Goal: Ask a question

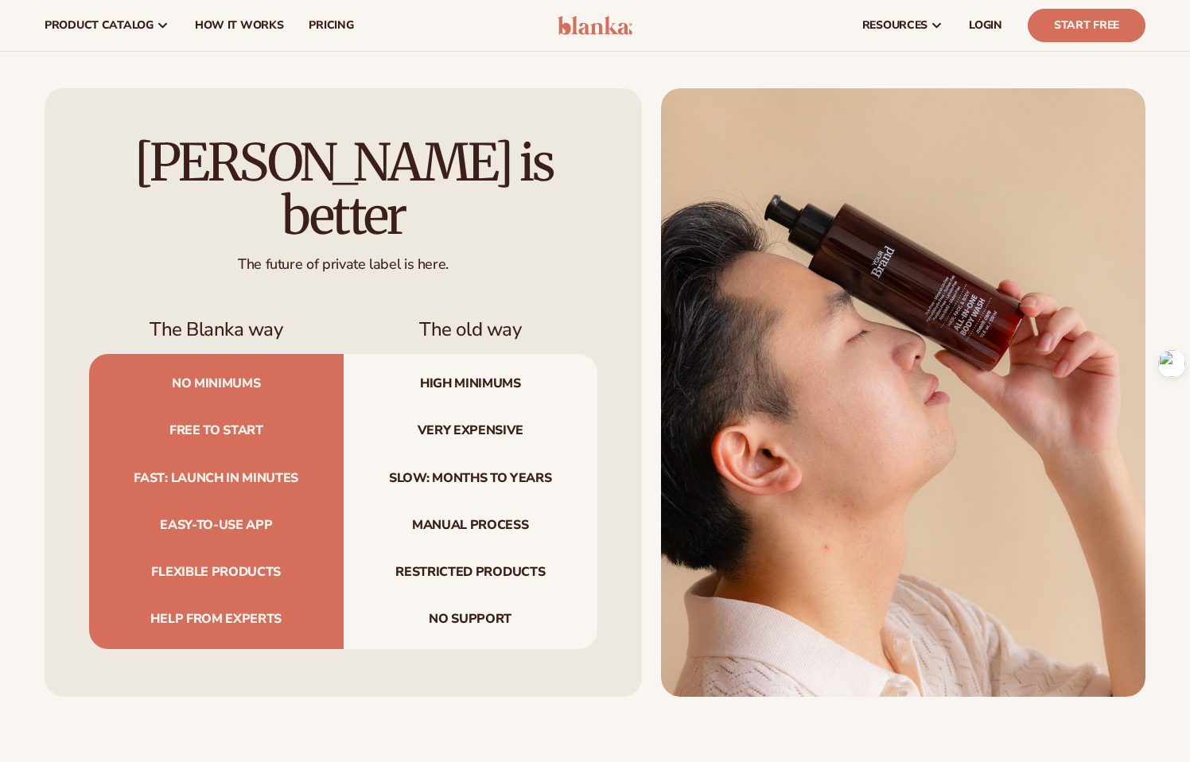
scroll to position [4427, 0]
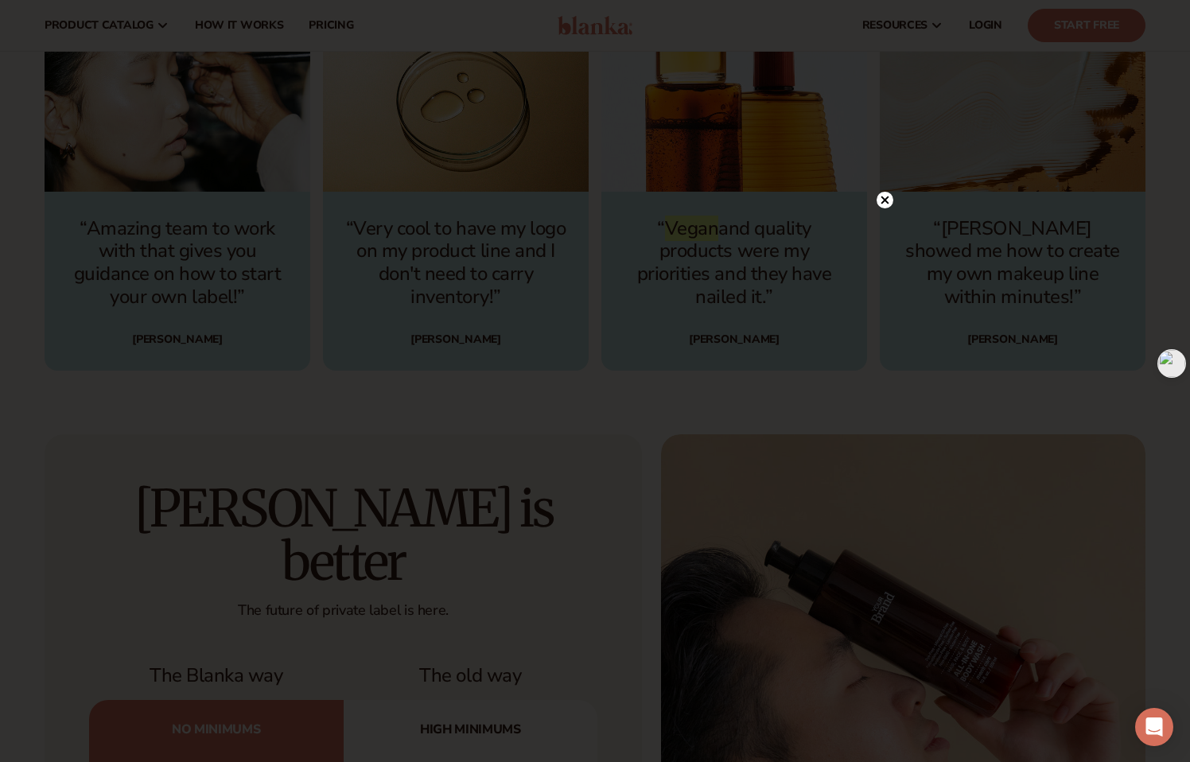
click at [890, 201] on circle at bounding box center [884, 200] width 17 height 17
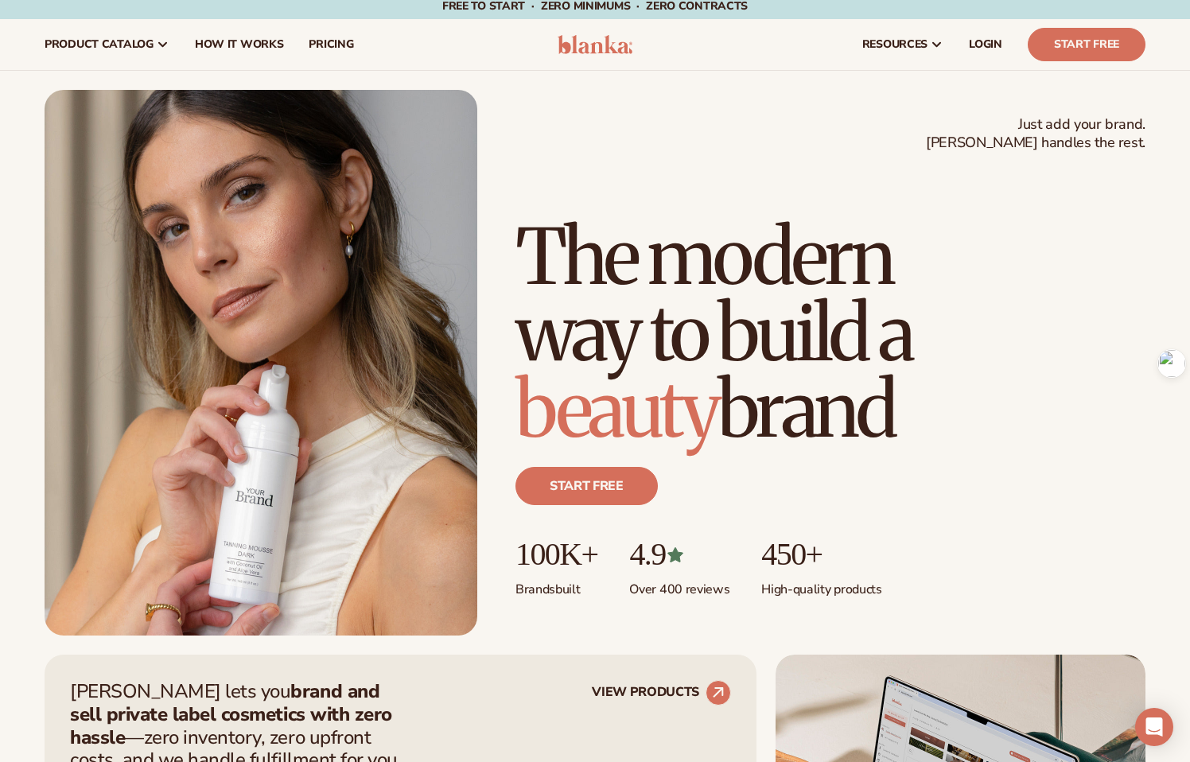
scroll to position [0, 0]
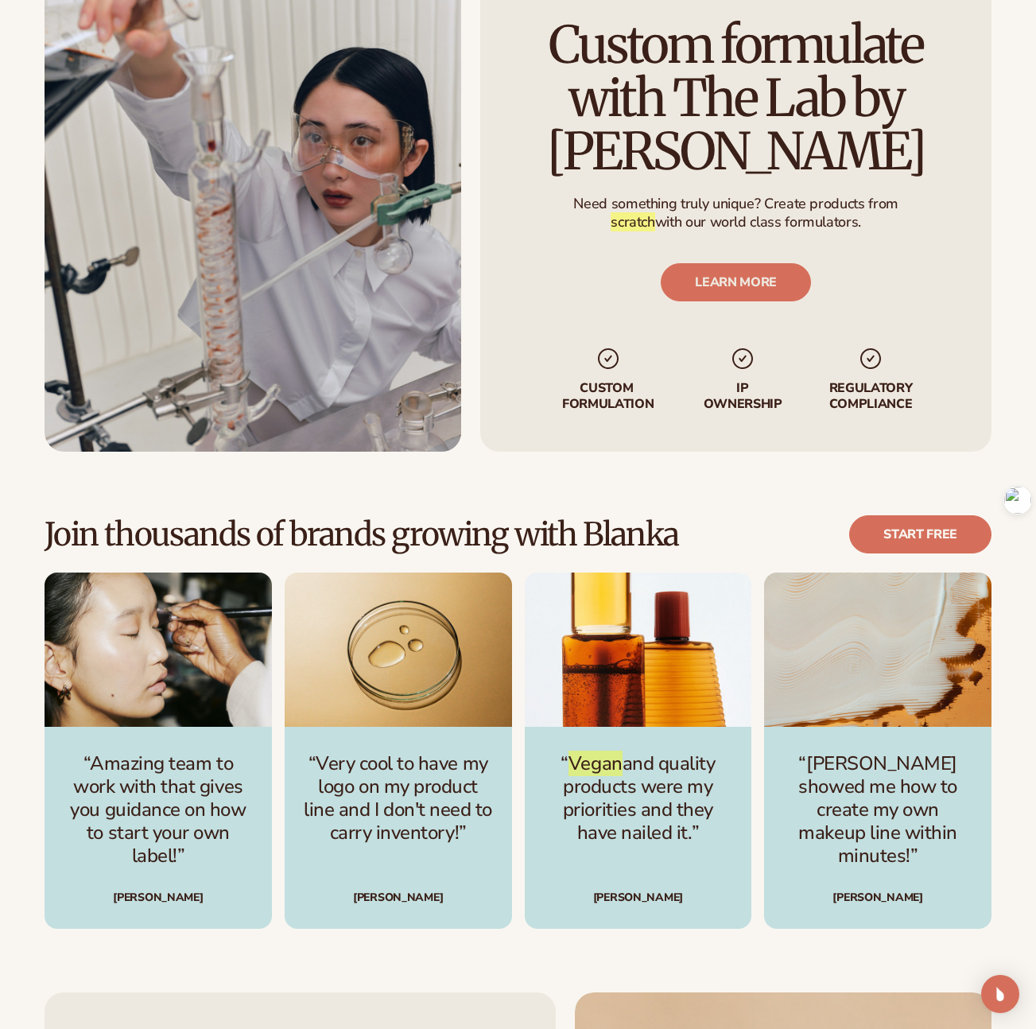
scroll to position [3764, 0]
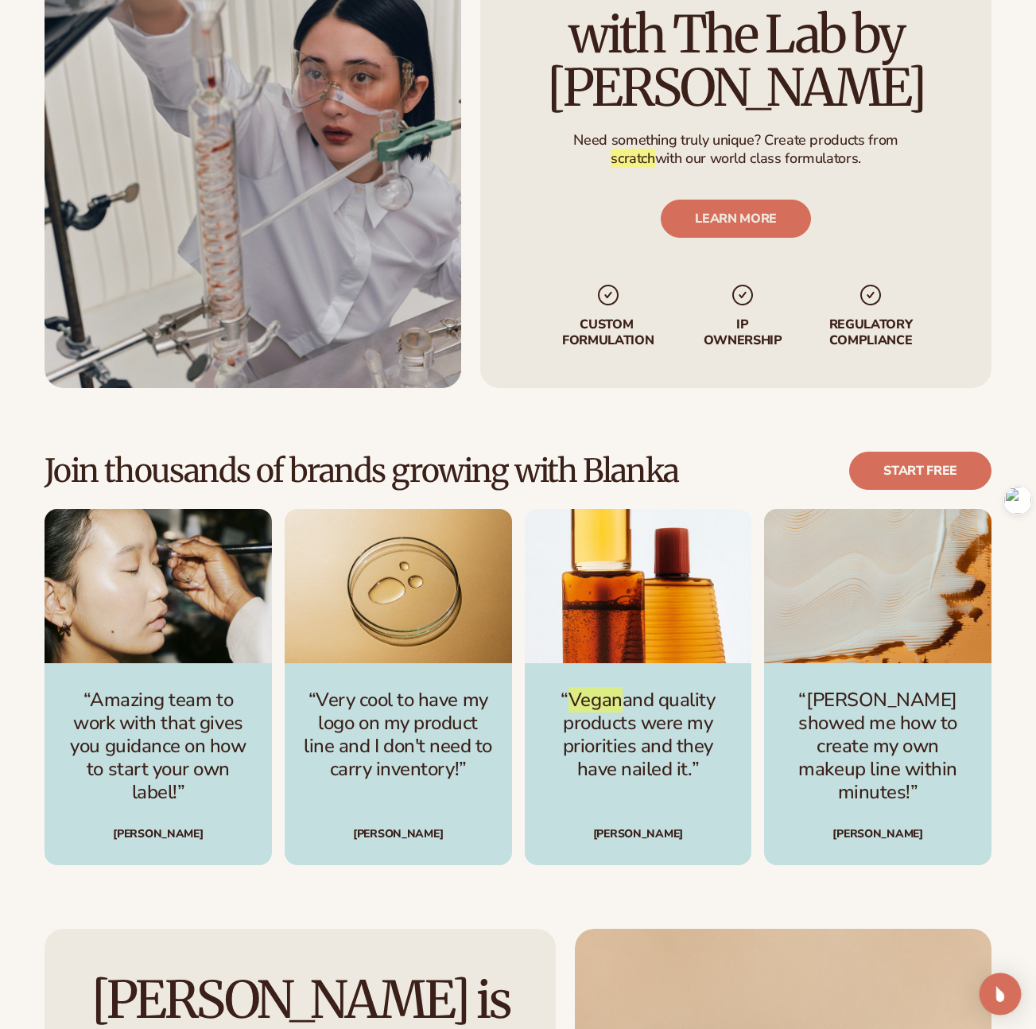
click at [1005, 992] on img "Open Intercom Messenger" at bounding box center [1000, 994] width 21 height 21
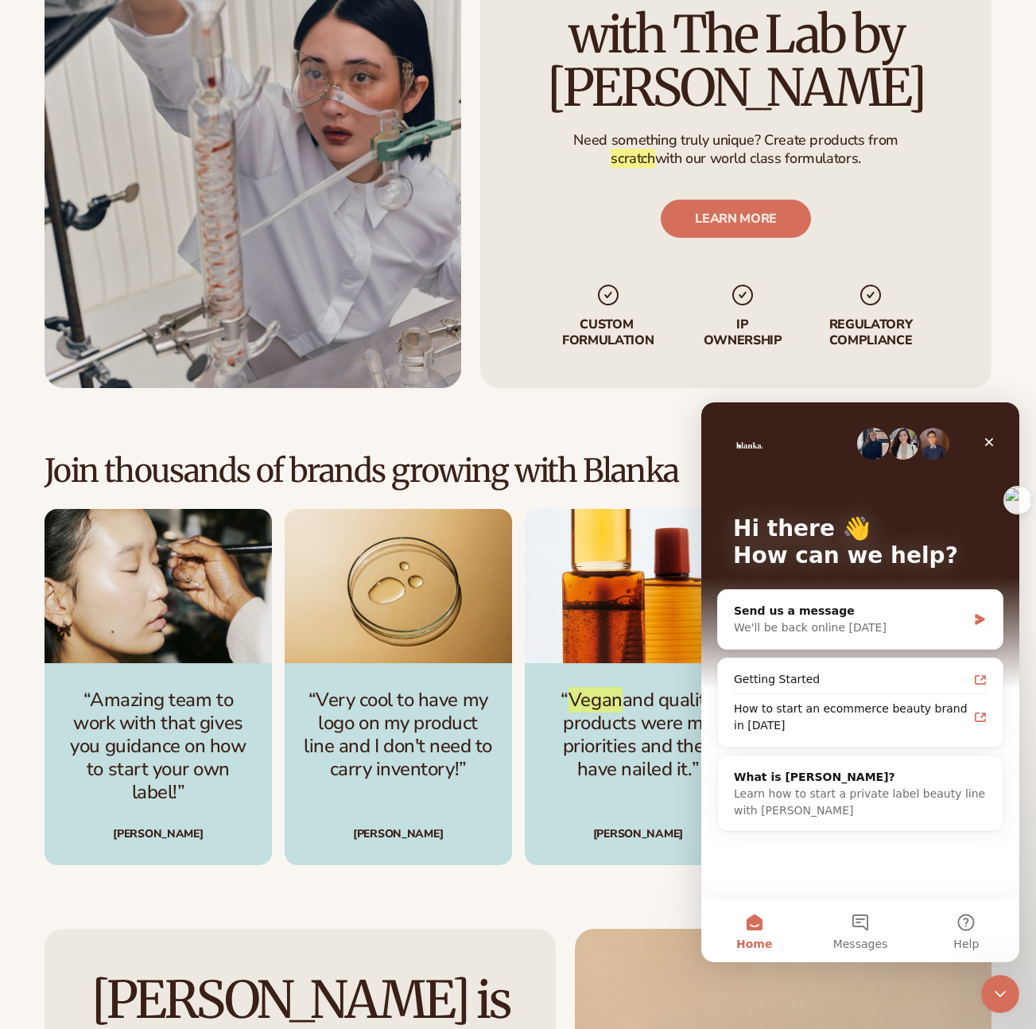
scroll to position [0, 0]
click at [855, 931] on button "Messages" at bounding box center [860, 931] width 106 height 64
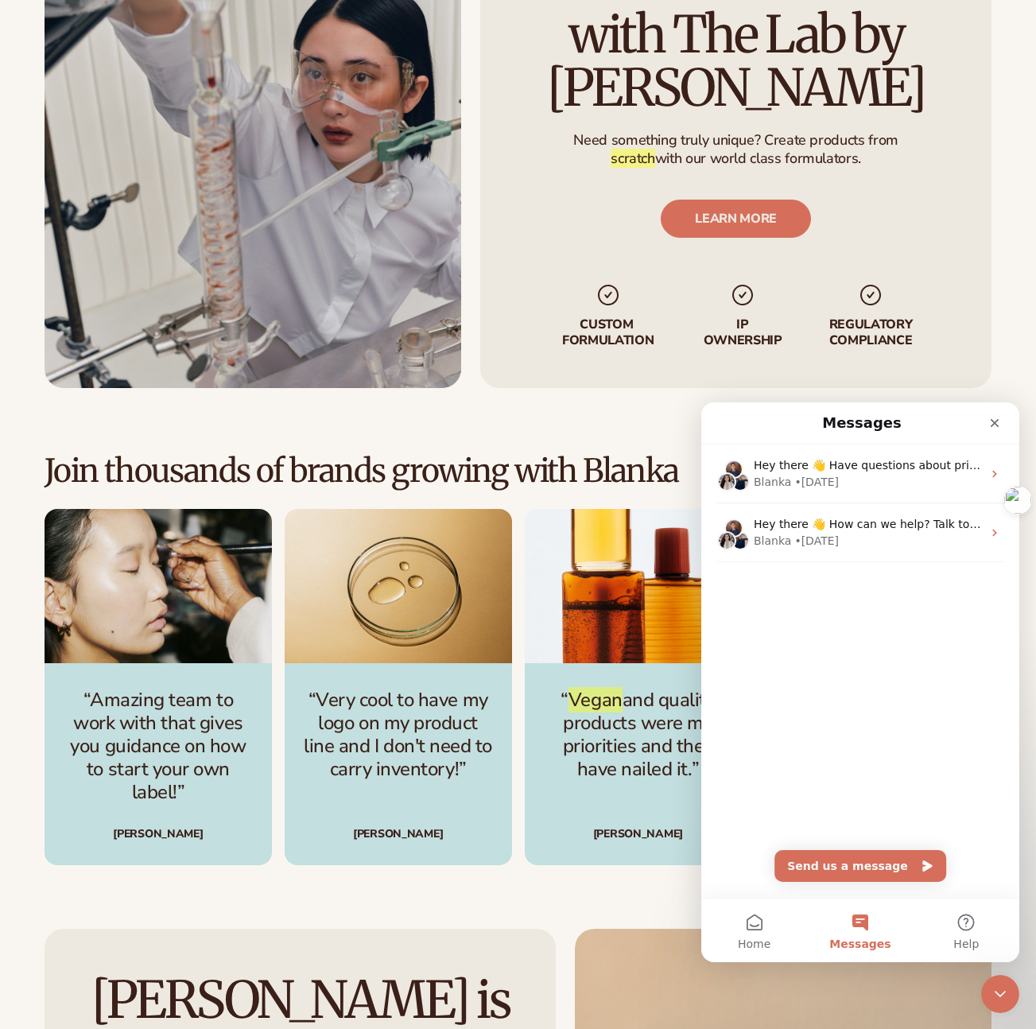
drag, startPoint x: 1017, startPoint y: 629, endPoint x: 815, endPoint y: 884, distance: 324.9
click at [746, 929] on button "Home" at bounding box center [754, 931] width 106 height 64
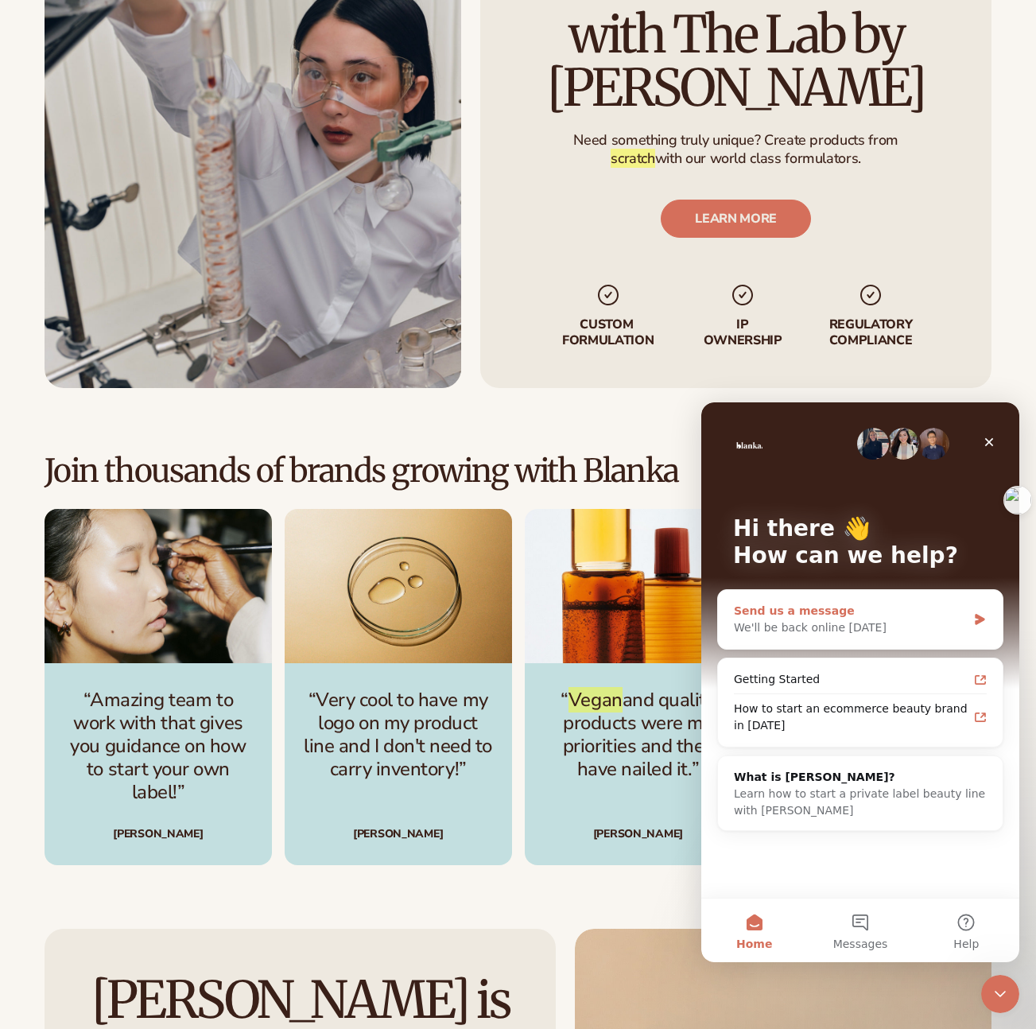
click at [875, 620] on div "We'll be back online tomorrow" at bounding box center [850, 628] width 233 height 17
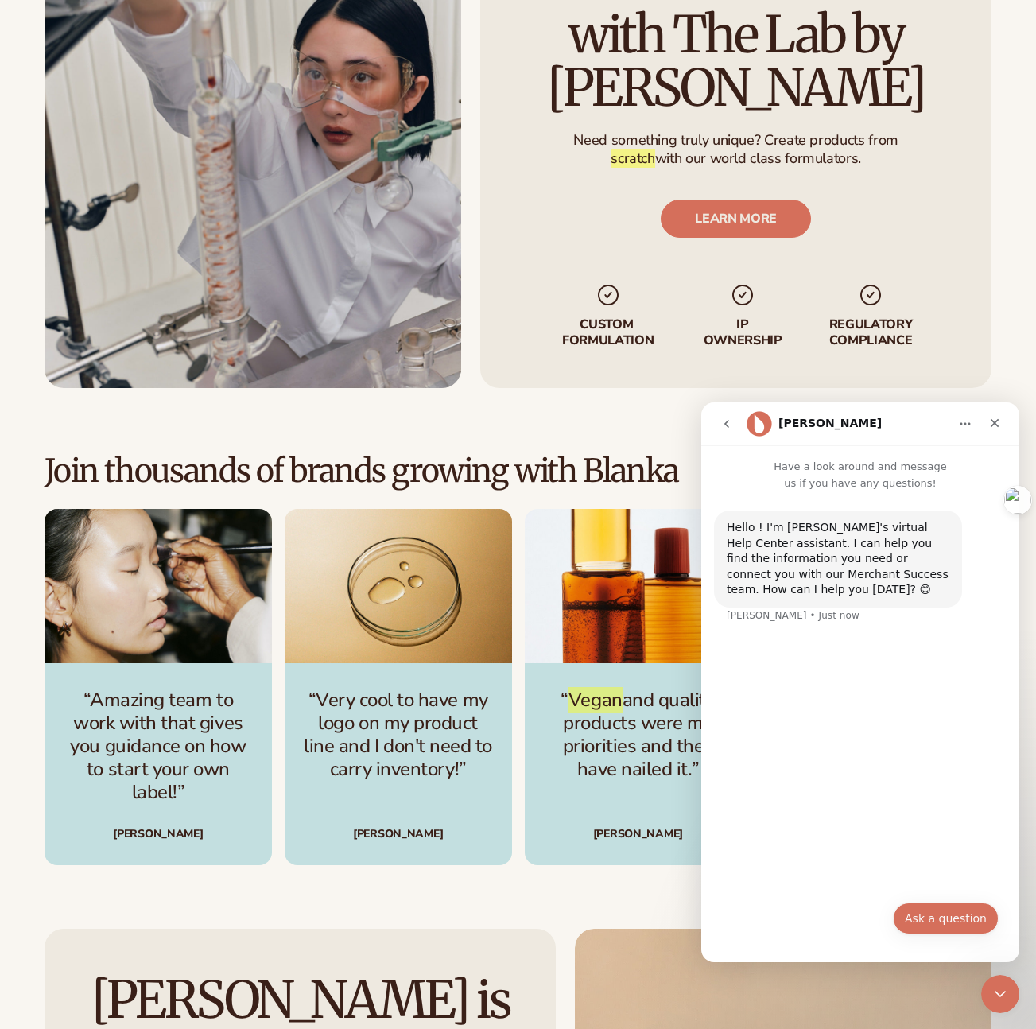
click at [930, 920] on button "Ask a question" at bounding box center [946, 919] width 106 height 32
click at [813, 911] on div "Intercom messenger" at bounding box center [860, 913] width 285 height 72
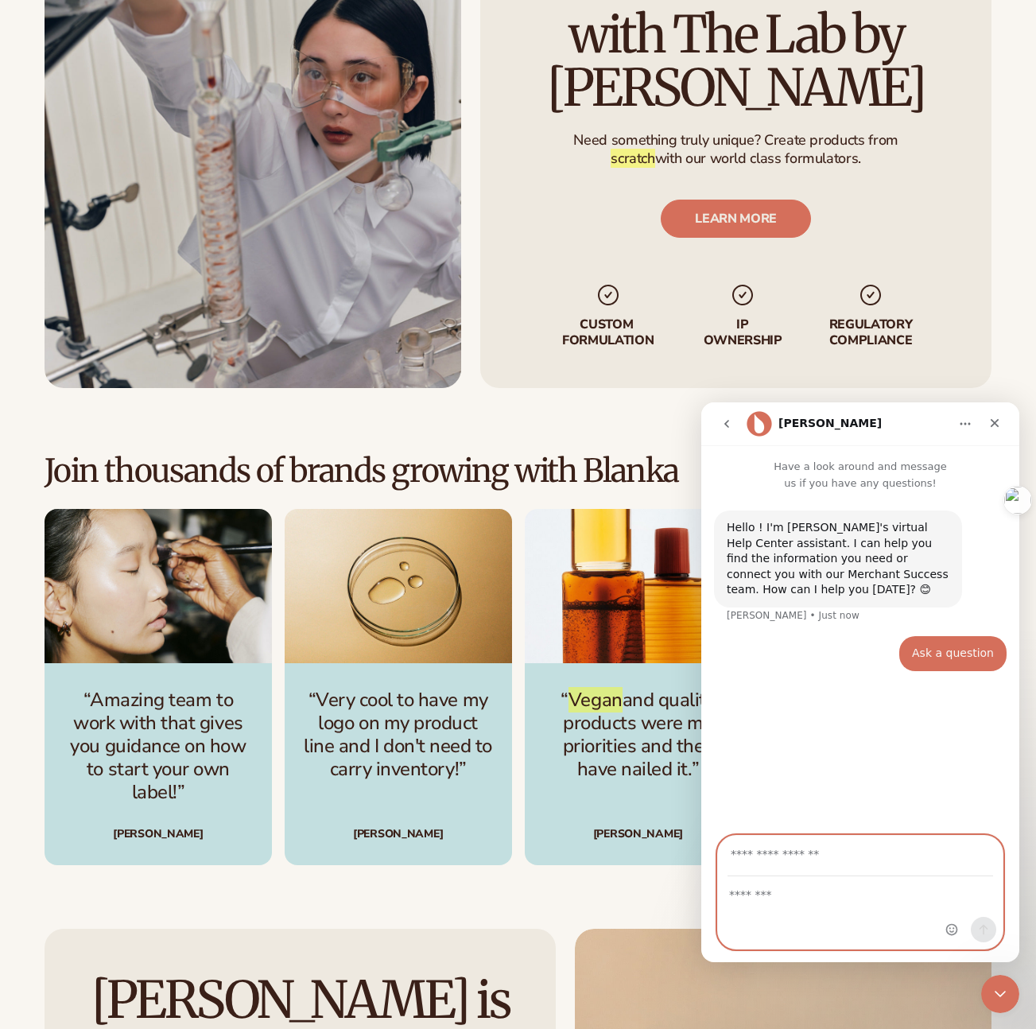
click at [809, 896] on textarea "Message…" at bounding box center [860, 890] width 285 height 27
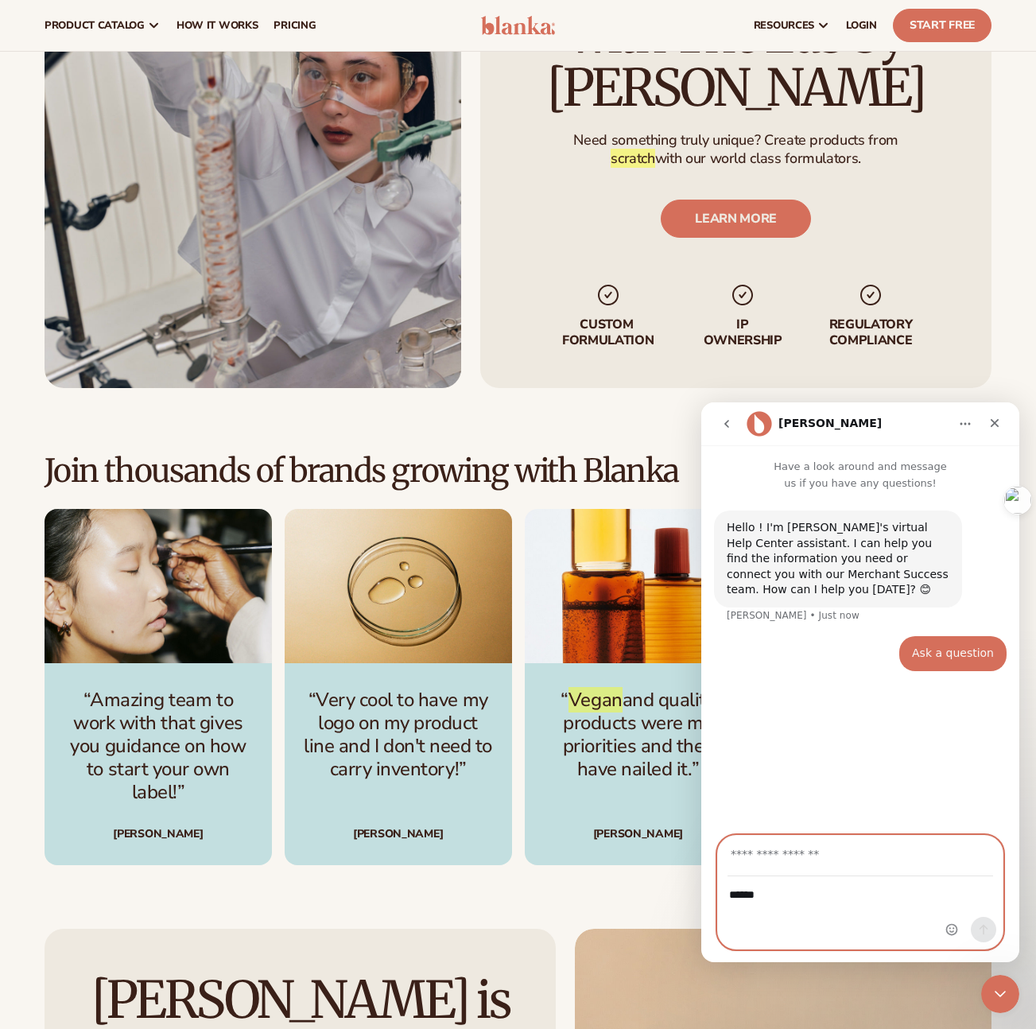
scroll to position [3759, 0]
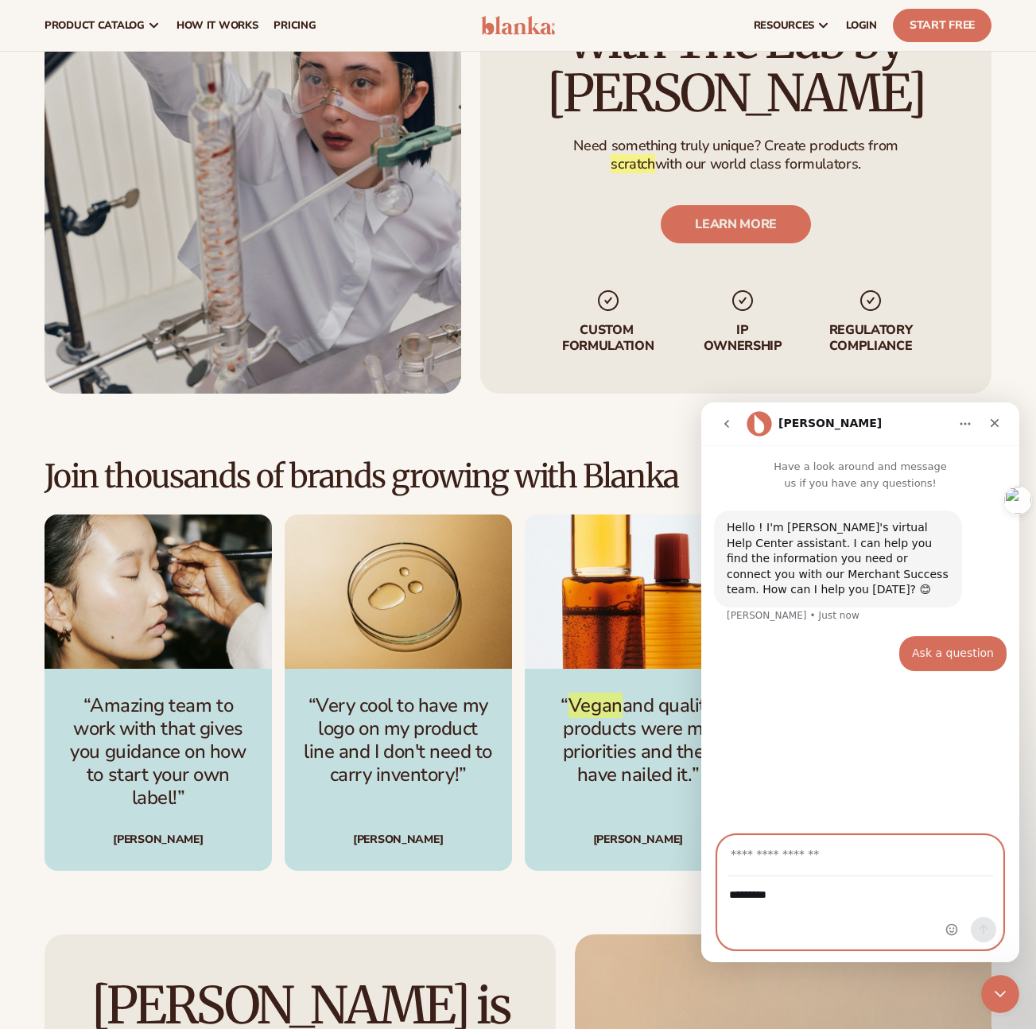
type textarea "*********"
click at [899, 895] on textarea "*********" at bounding box center [860, 890] width 285 height 27
